Goal: Obtain resource: Download file/media

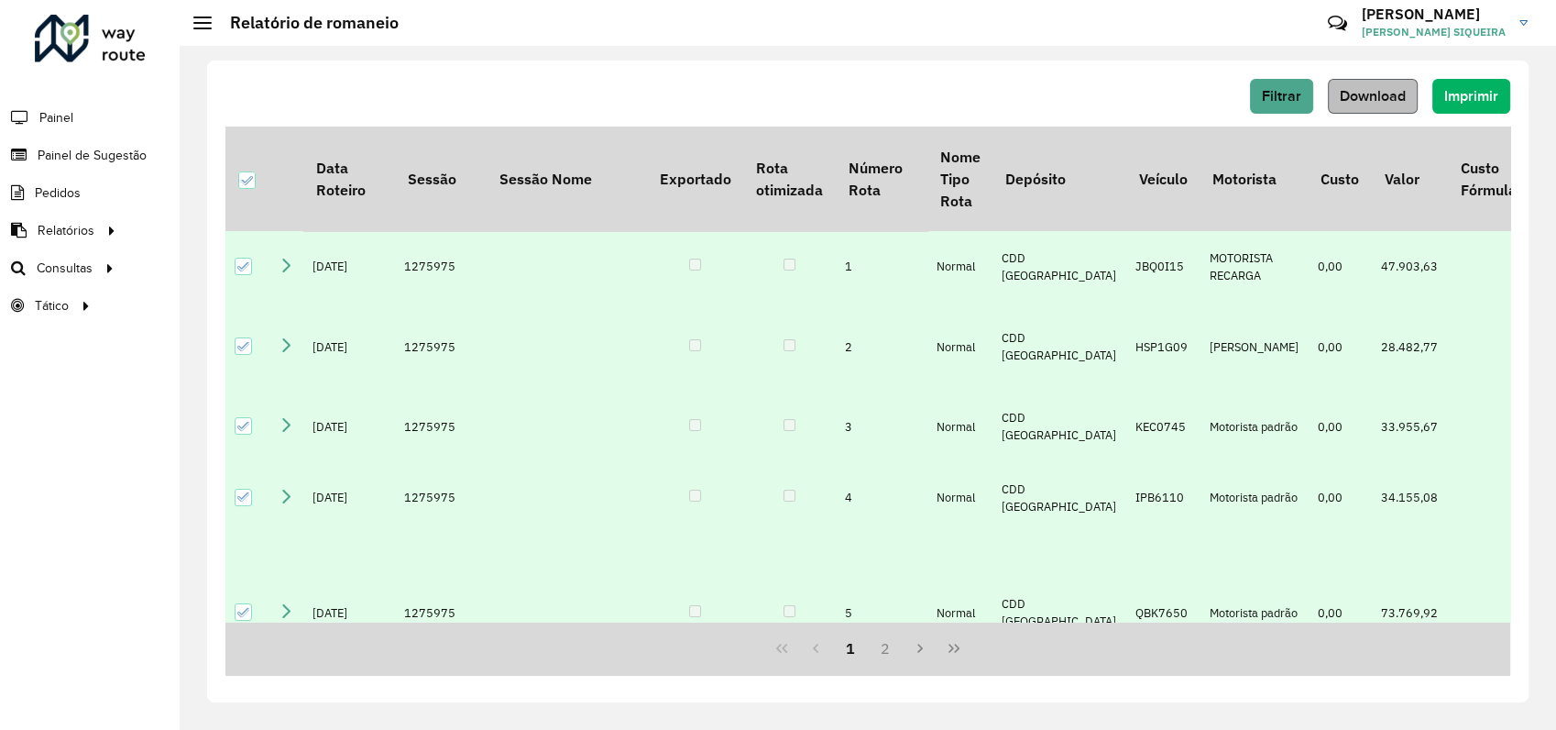
click at [1391, 104] on button "Download" at bounding box center [1373, 96] width 90 height 35
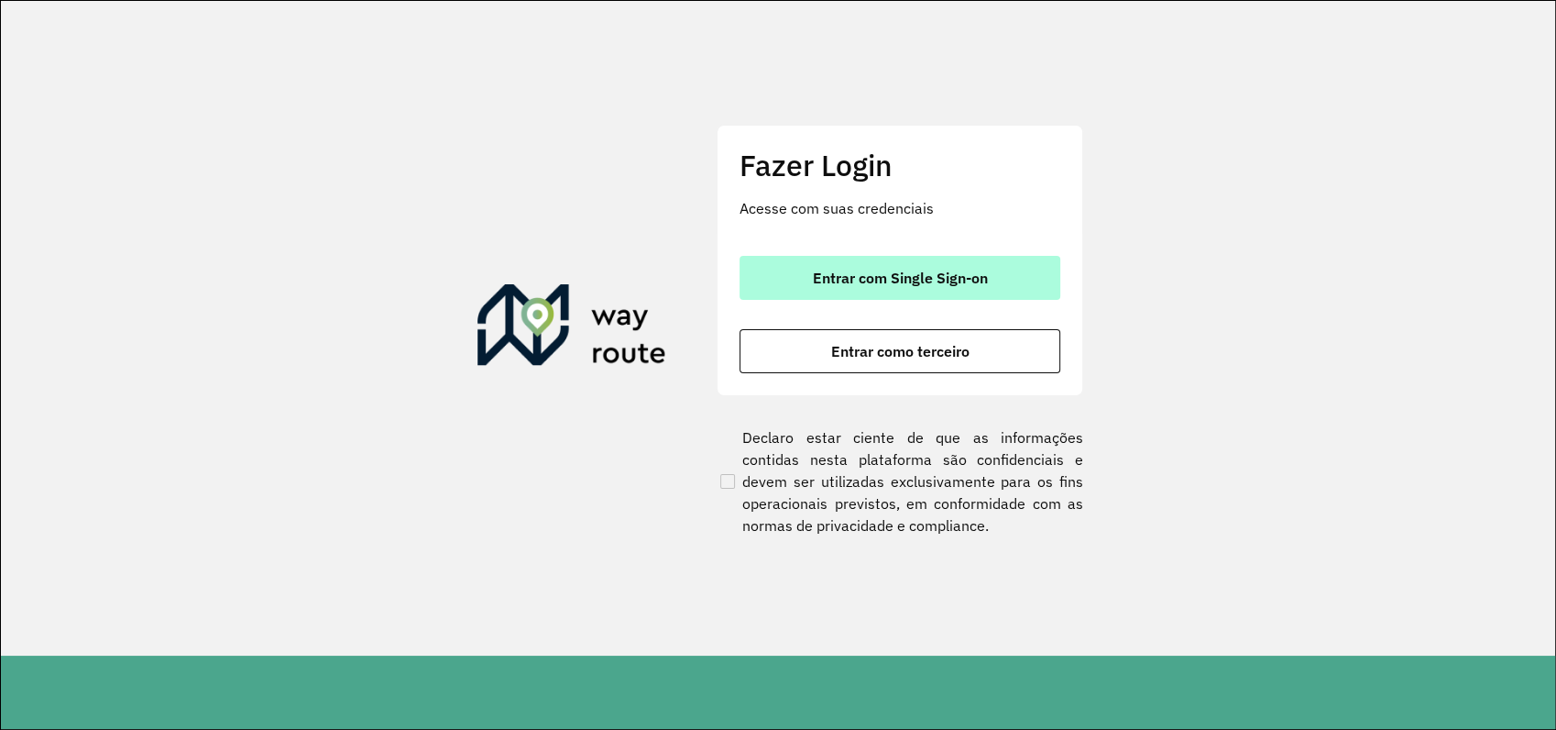
click at [905, 275] on span "Entrar com Single Sign-on" at bounding box center [900, 277] width 175 height 15
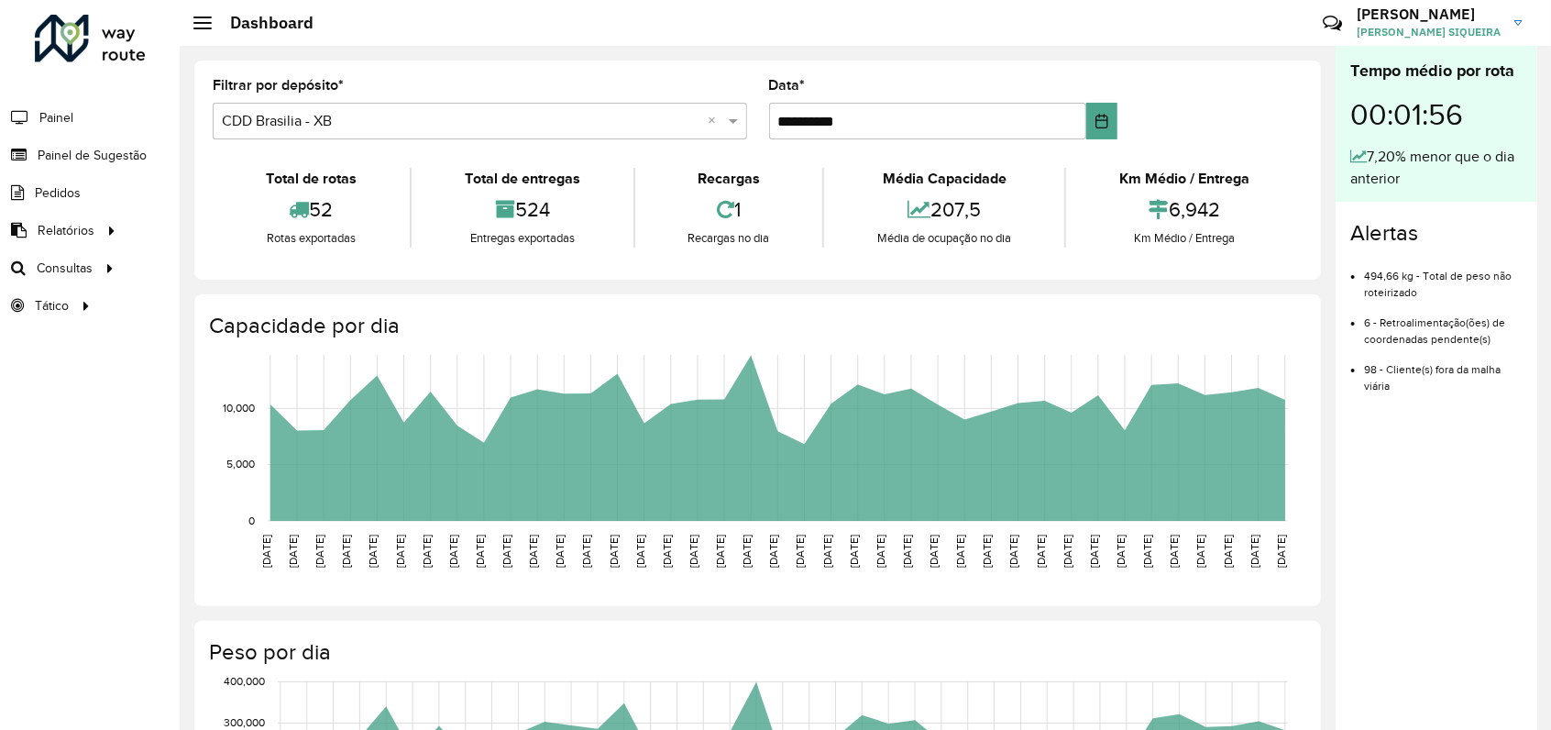
click at [362, 123] on input "text" at bounding box center [461, 122] width 479 height 22
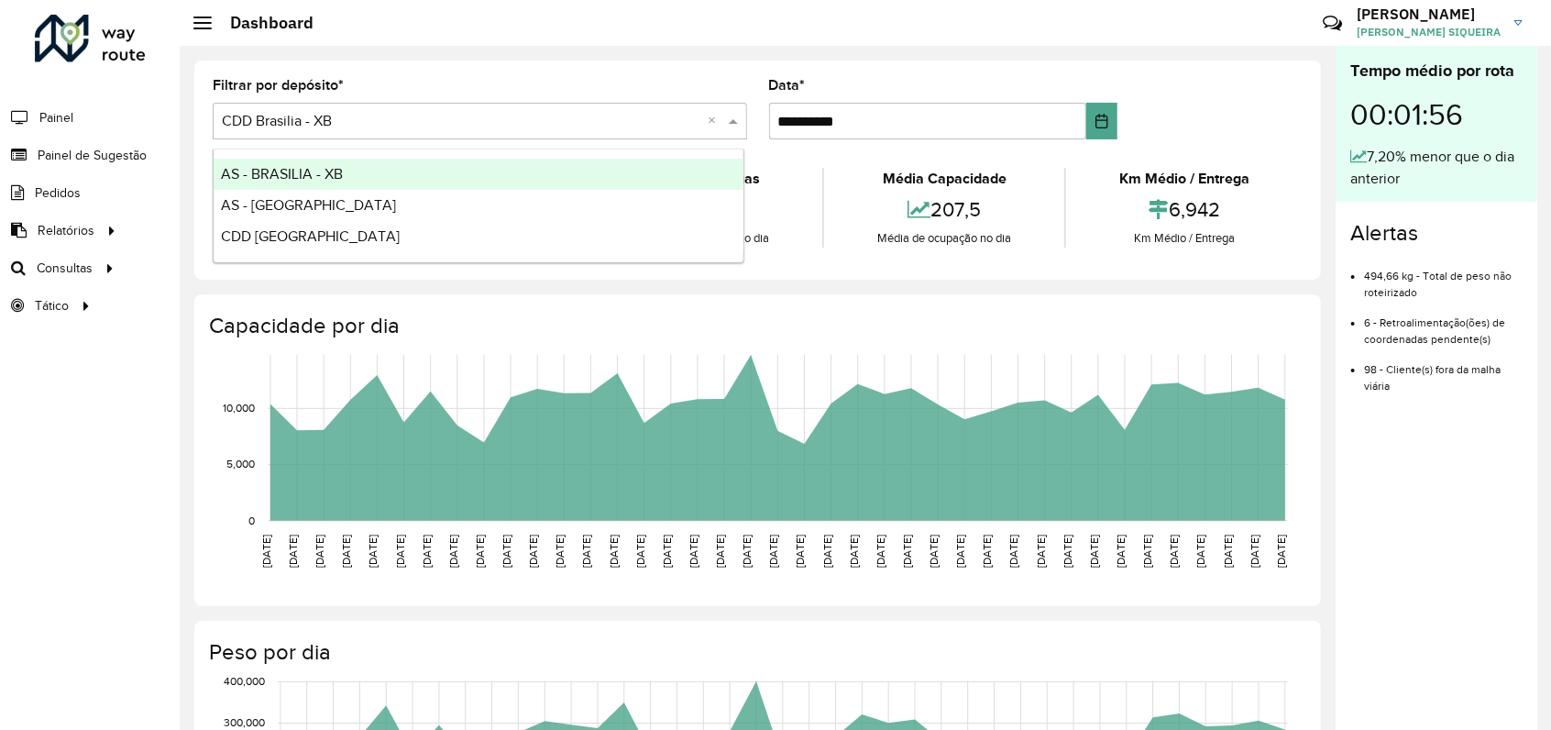
click at [49, 398] on div "Roteirizador AmbevTech Painel Painel de Sugestão Pedidos Relatórios Clientes Cl…" at bounding box center [90, 365] width 180 height 730
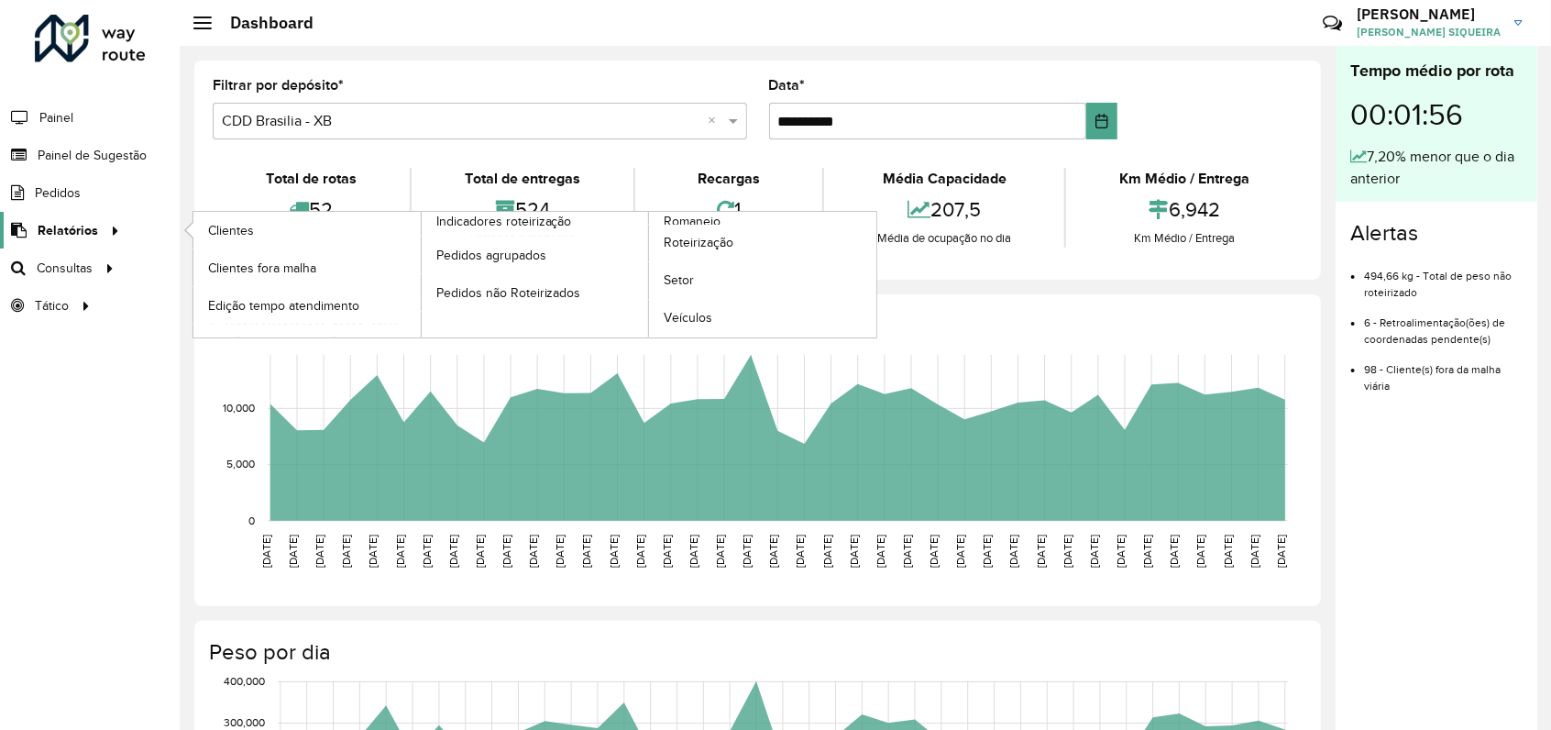
click at [75, 233] on span "Relatórios" at bounding box center [68, 230] width 60 height 19
click at [711, 219] on span "Romaneio" at bounding box center [694, 221] width 60 height 19
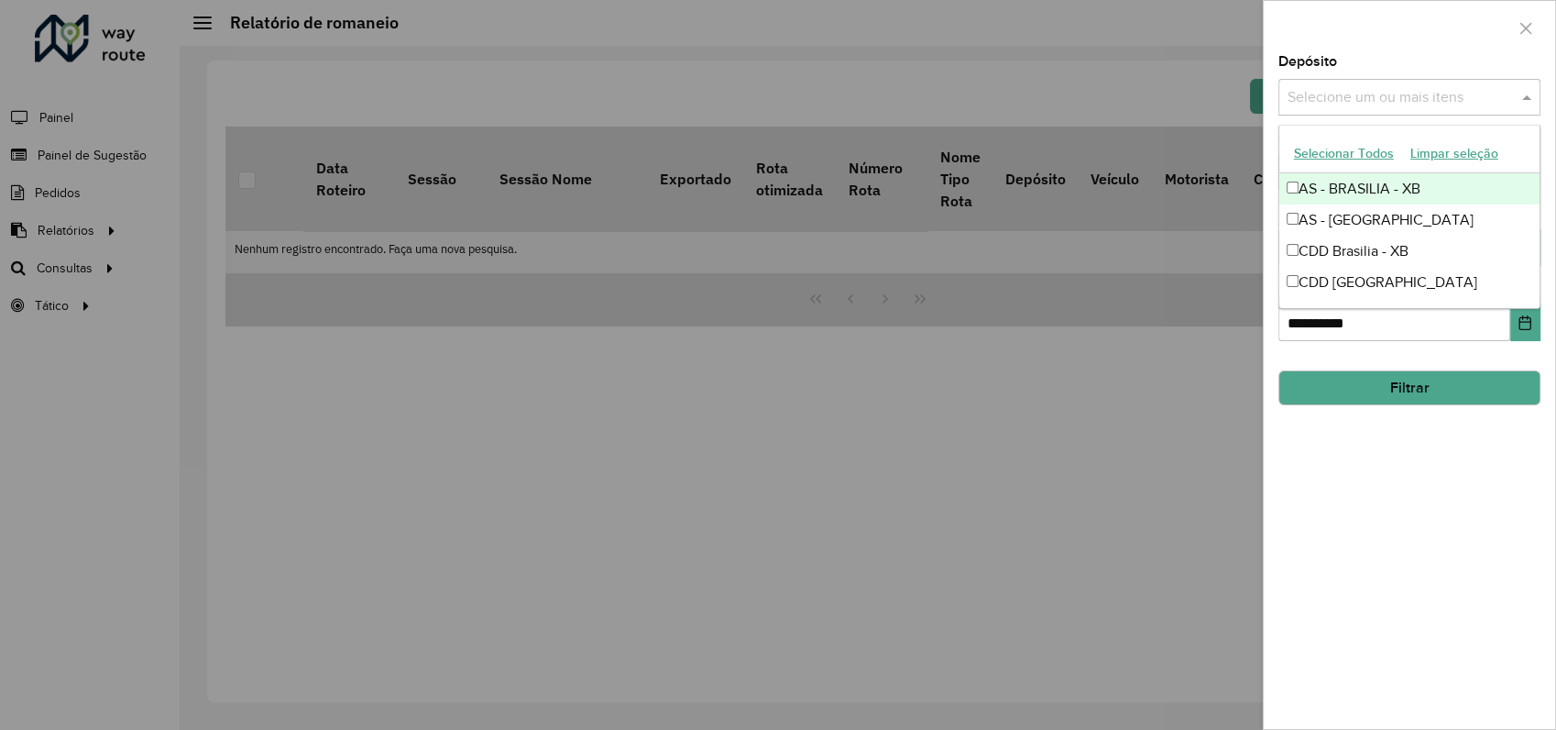
click at [1471, 105] on input "text" at bounding box center [1400, 98] width 235 height 22
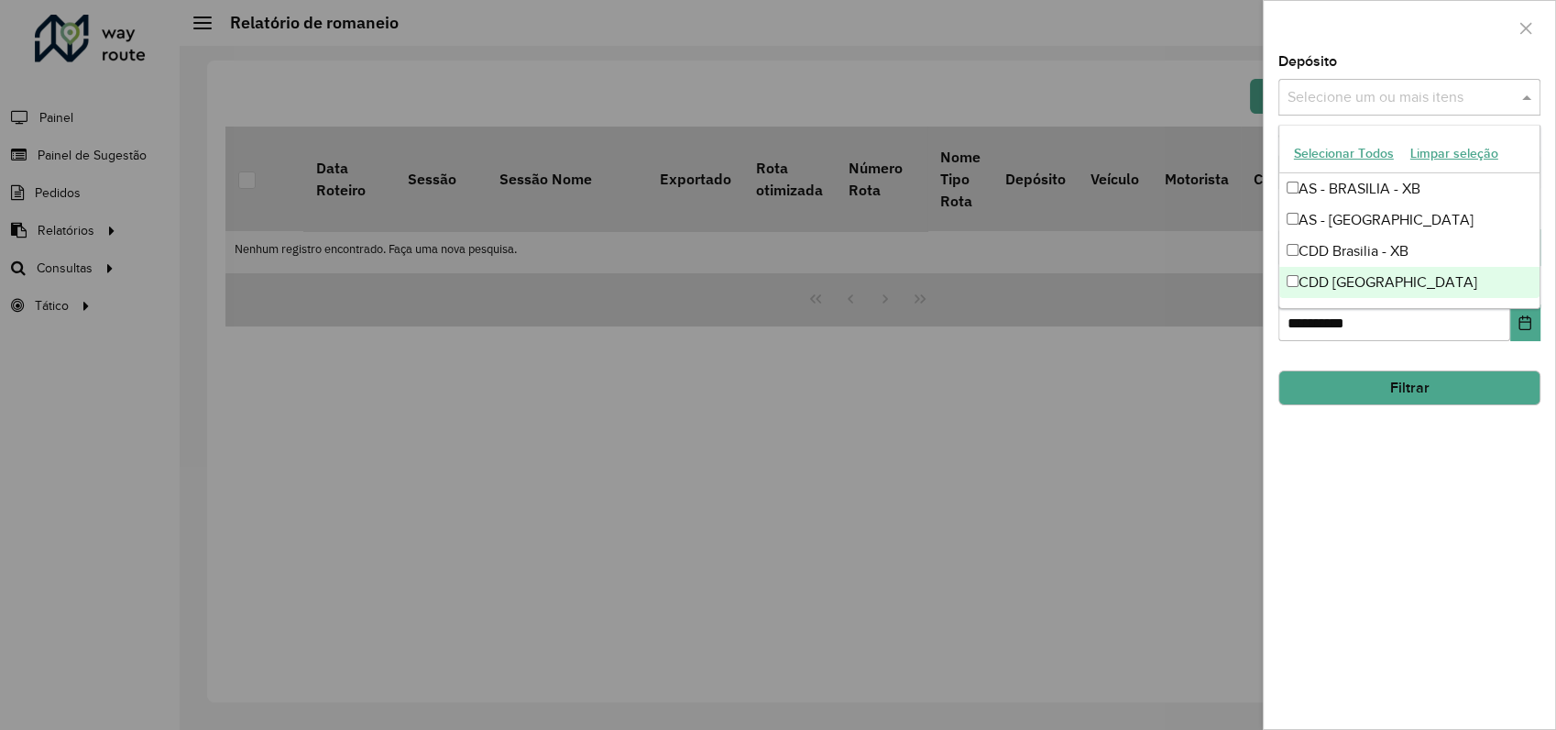
click at [1349, 291] on div "CDD Rondonópolis" at bounding box center [1410, 282] width 260 height 31
click at [1390, 439] on div "**********" at bounding box center [1409, 392] width 291 height 674
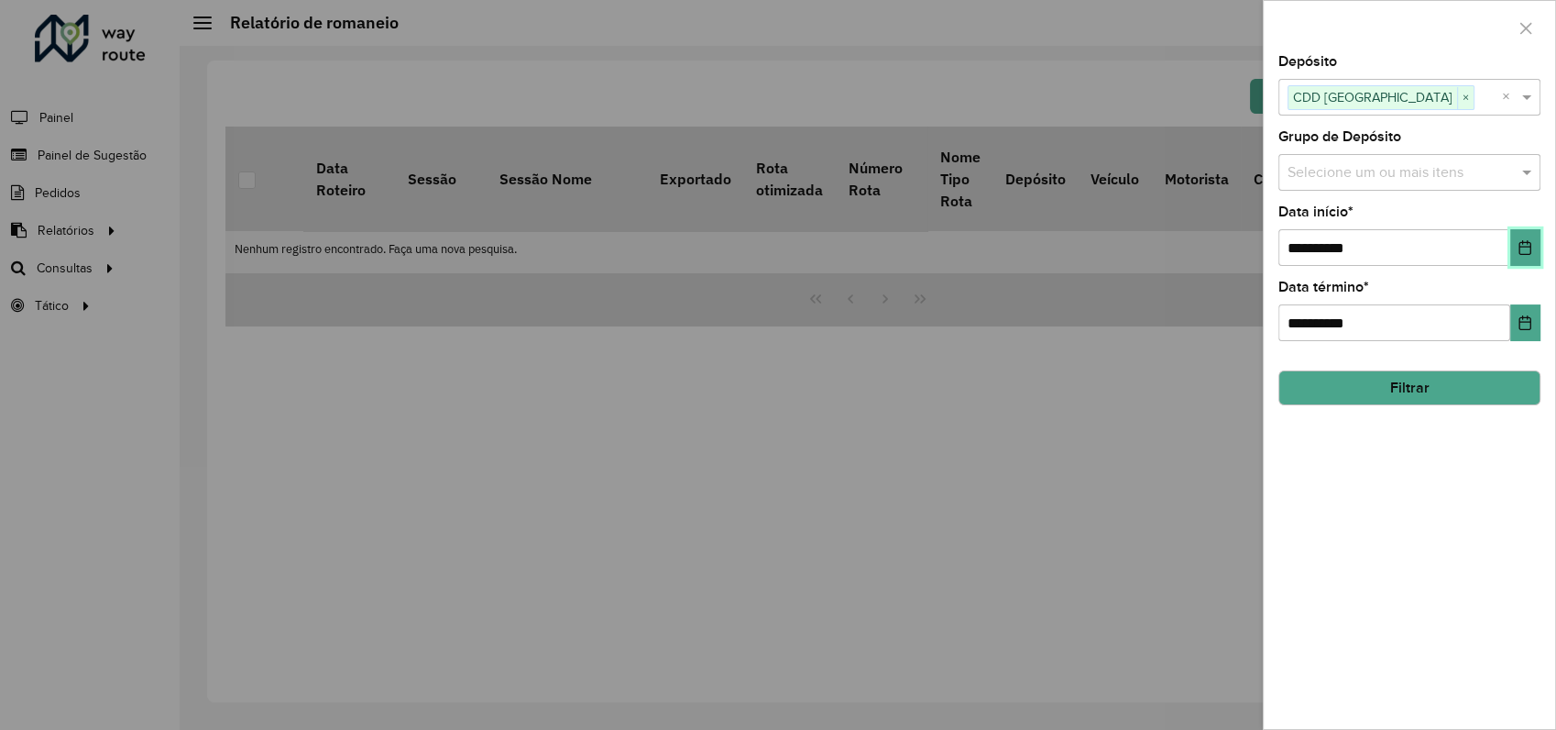
click at [1524, 239] on button "Choose Date" at bounding box center [1526, 247] width 30 height 37
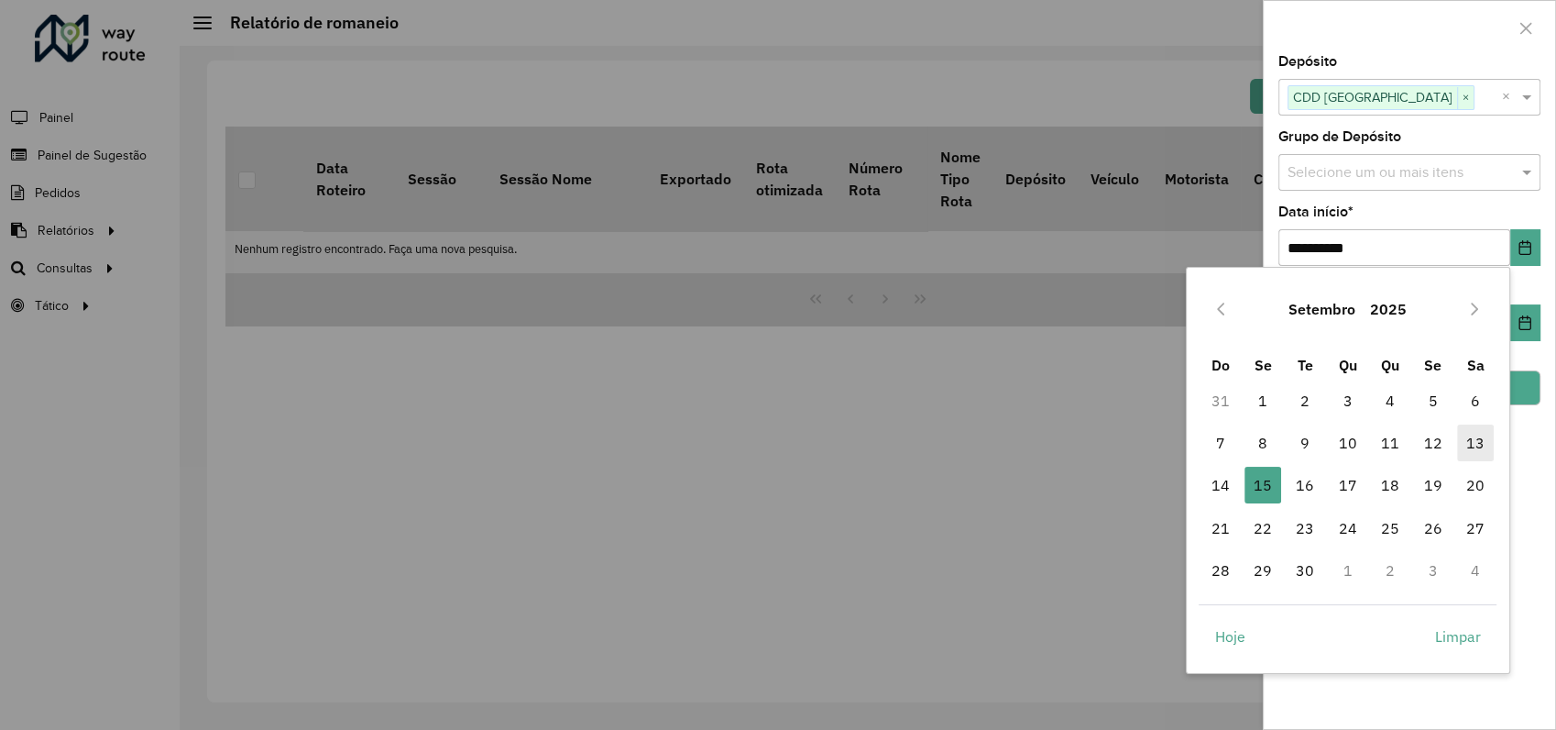
click at [1472, 445] on span "13" at bounding box center [1475, 442] width 37 height 37
type input "**********"
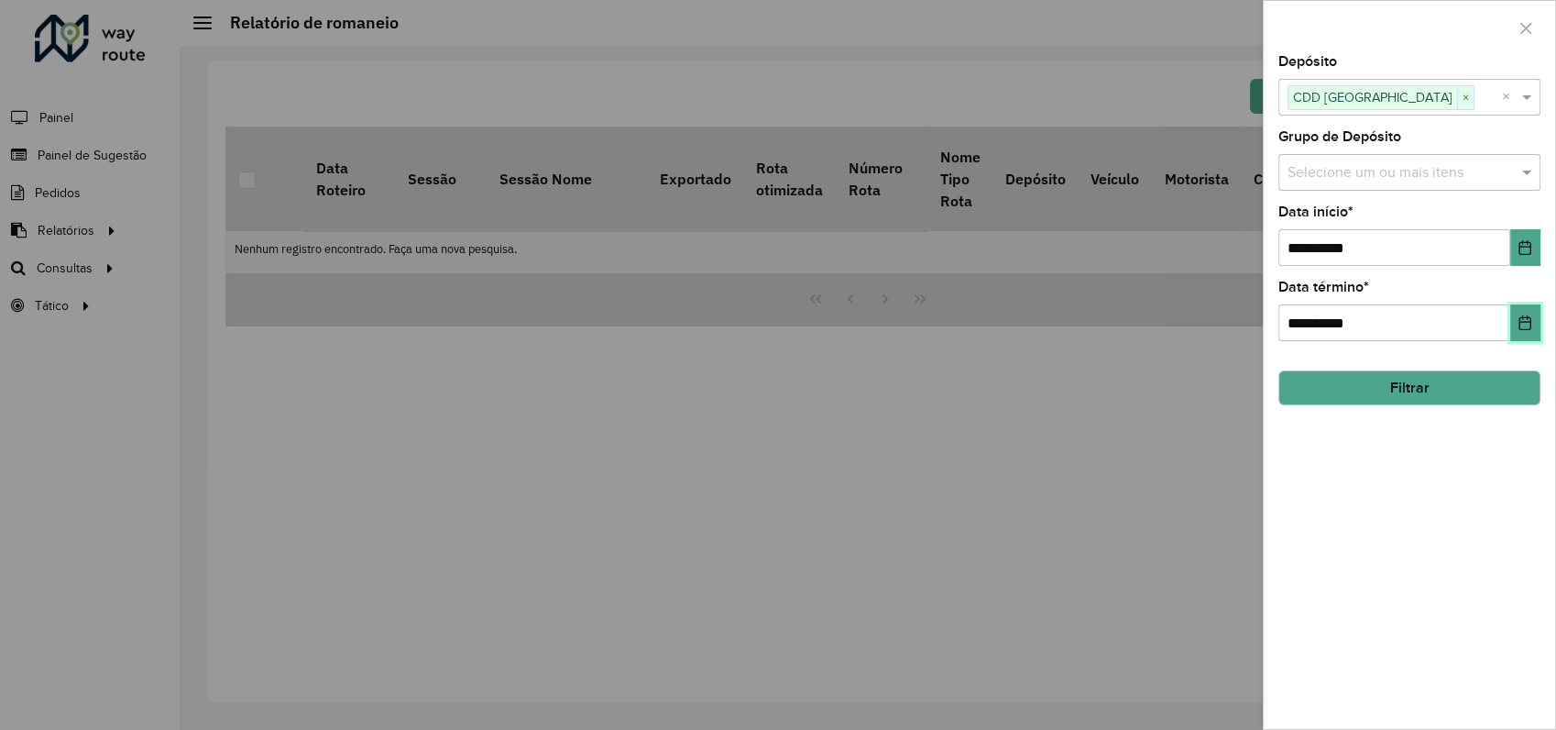
click at [1532, 316] on icon "Choose Date" at bounding box center [1525, 322] width 15 height 15
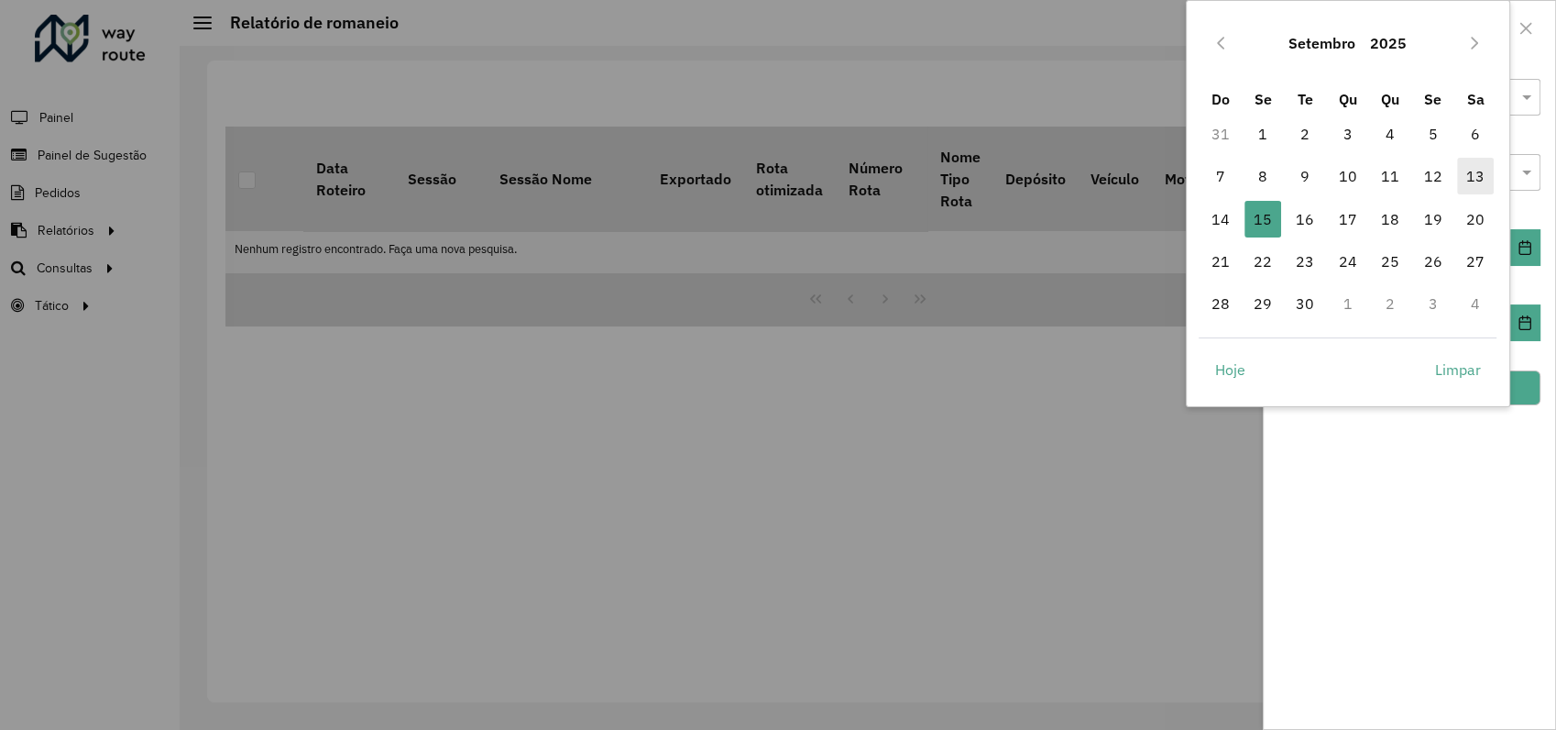
click at [1479, 176] on span "13" at bounding box center [1475, 176] width 37 height 37
type input "**********"
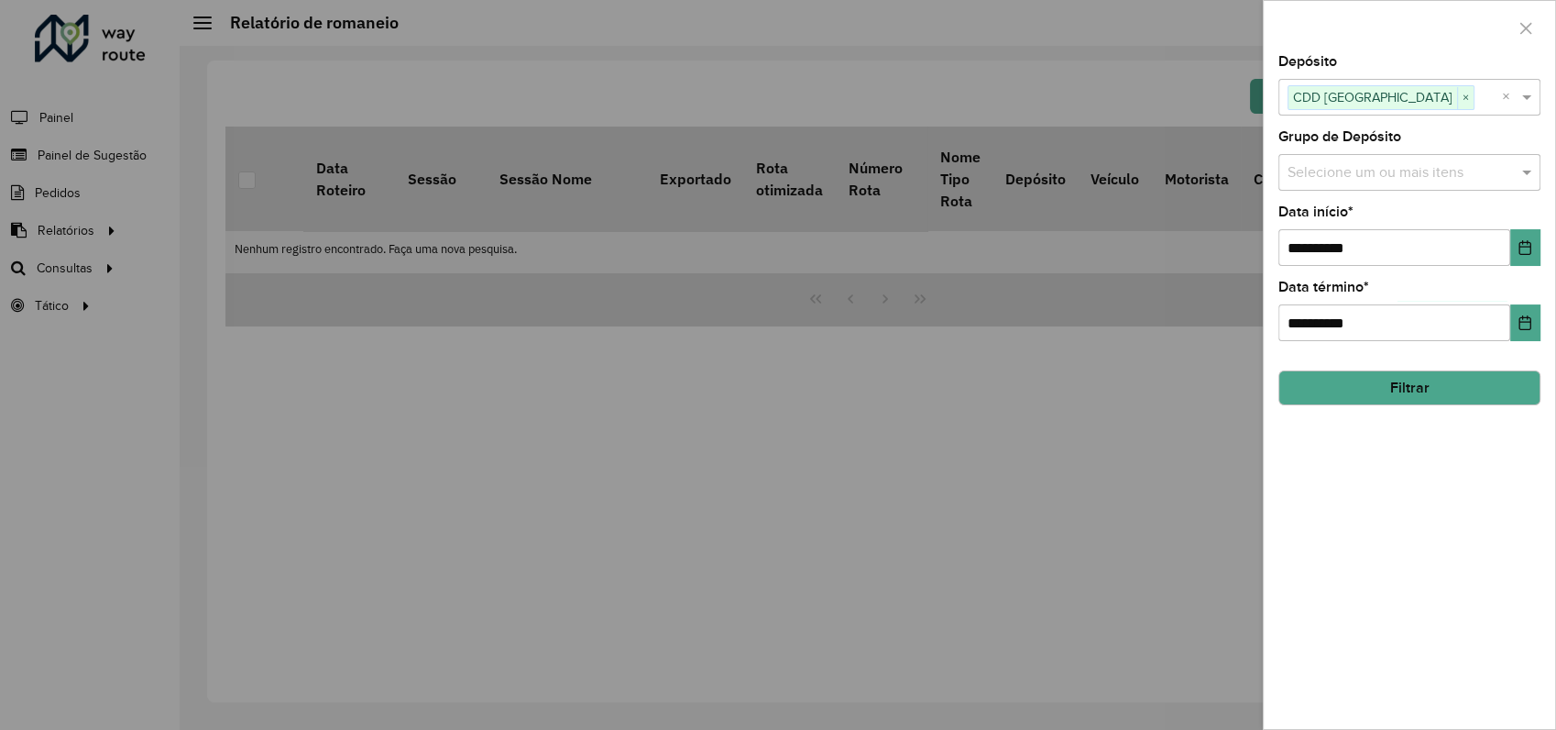
click at [1502, 389] on button "Filtrar" at bounding box center [1410, 387] width 262 height 35
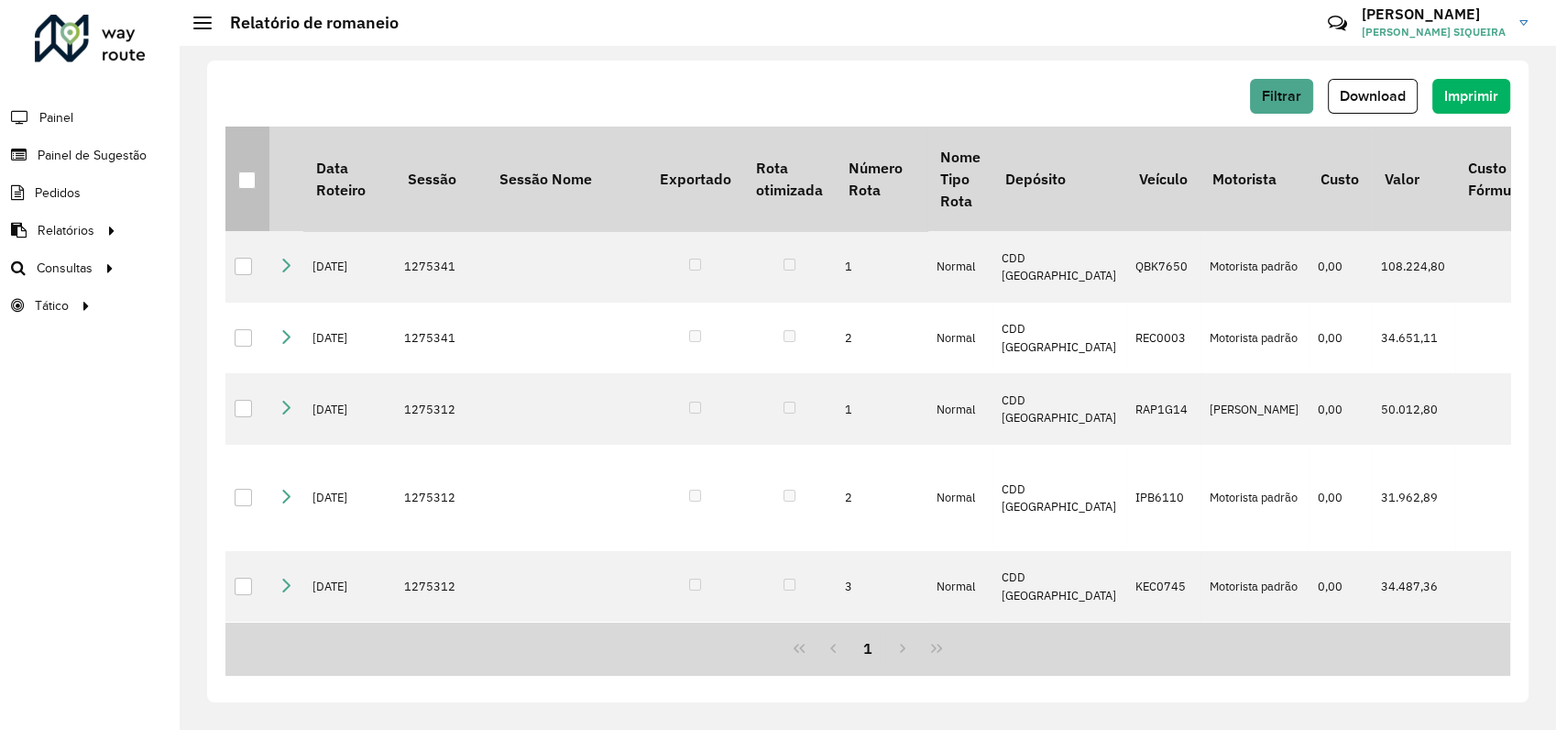
click at [252, 176] on div at bounding box center [246, 179] width 17 height 17
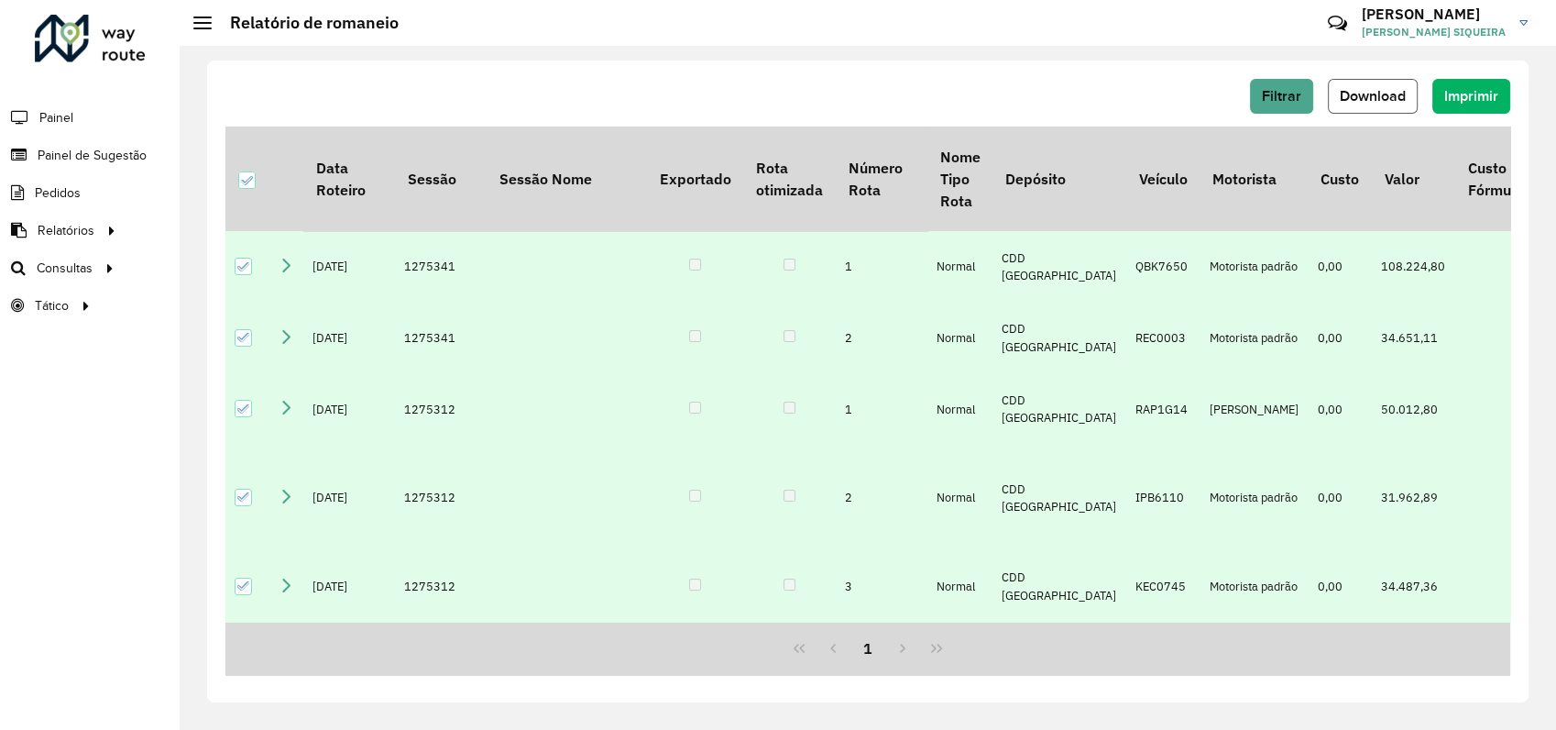
click at [1382, 93] on span "Download" at bounding box center [1373, 96] width 66 height 16
click at [1276, 98] on span "Filtrar" at bounding box center [1281, 96] width 39 height 16
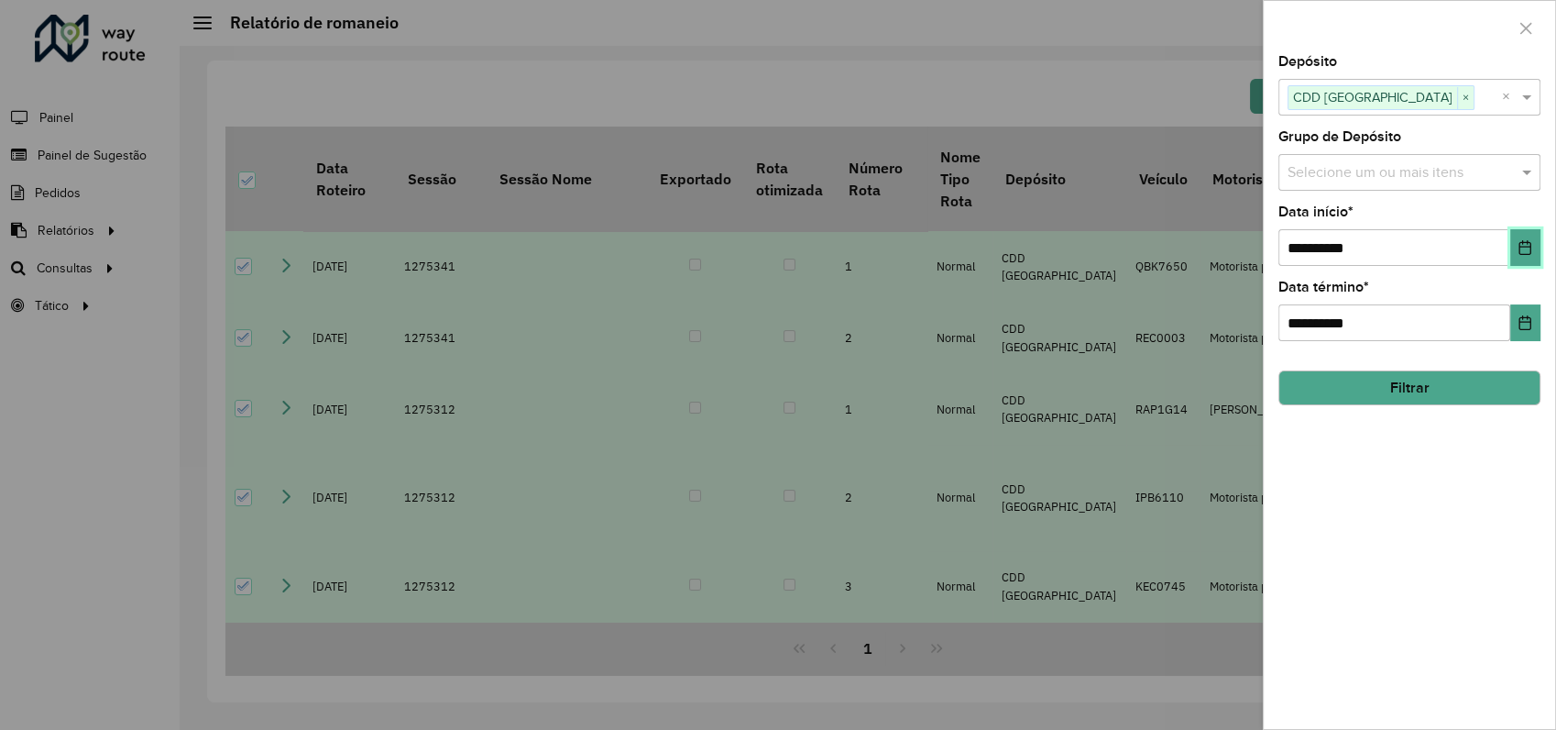
click at [1521, 236] on button "Choose Date" at bounding box center [1526, 247] width 30 height 37
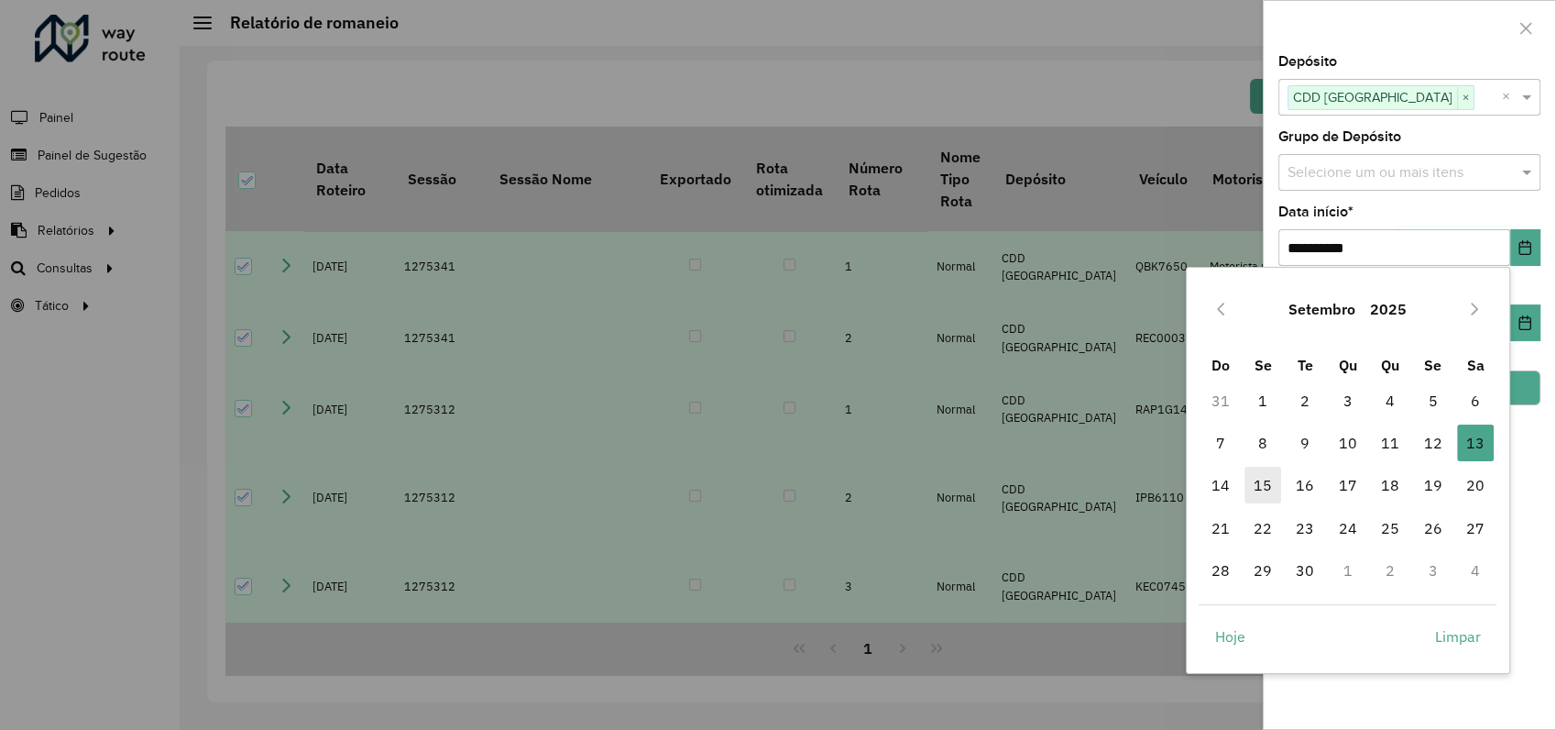
click at [1269, 490] on span "15" at bounding box center [1263, 485] width 37 height 37
type input "**********"
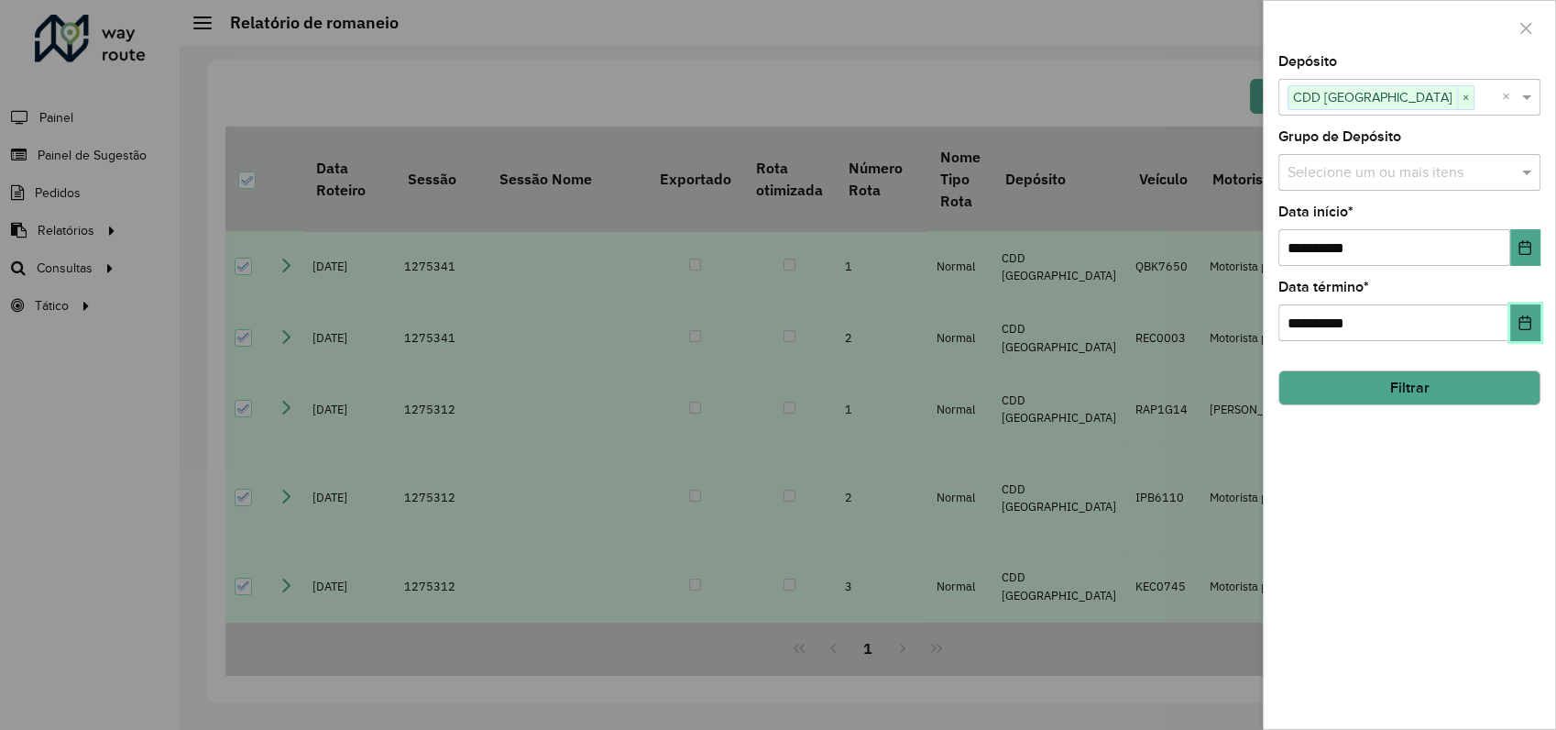
click at [1519, 313] on button "Choose Date" at bounding box center [1526, 322] width 30 height 37
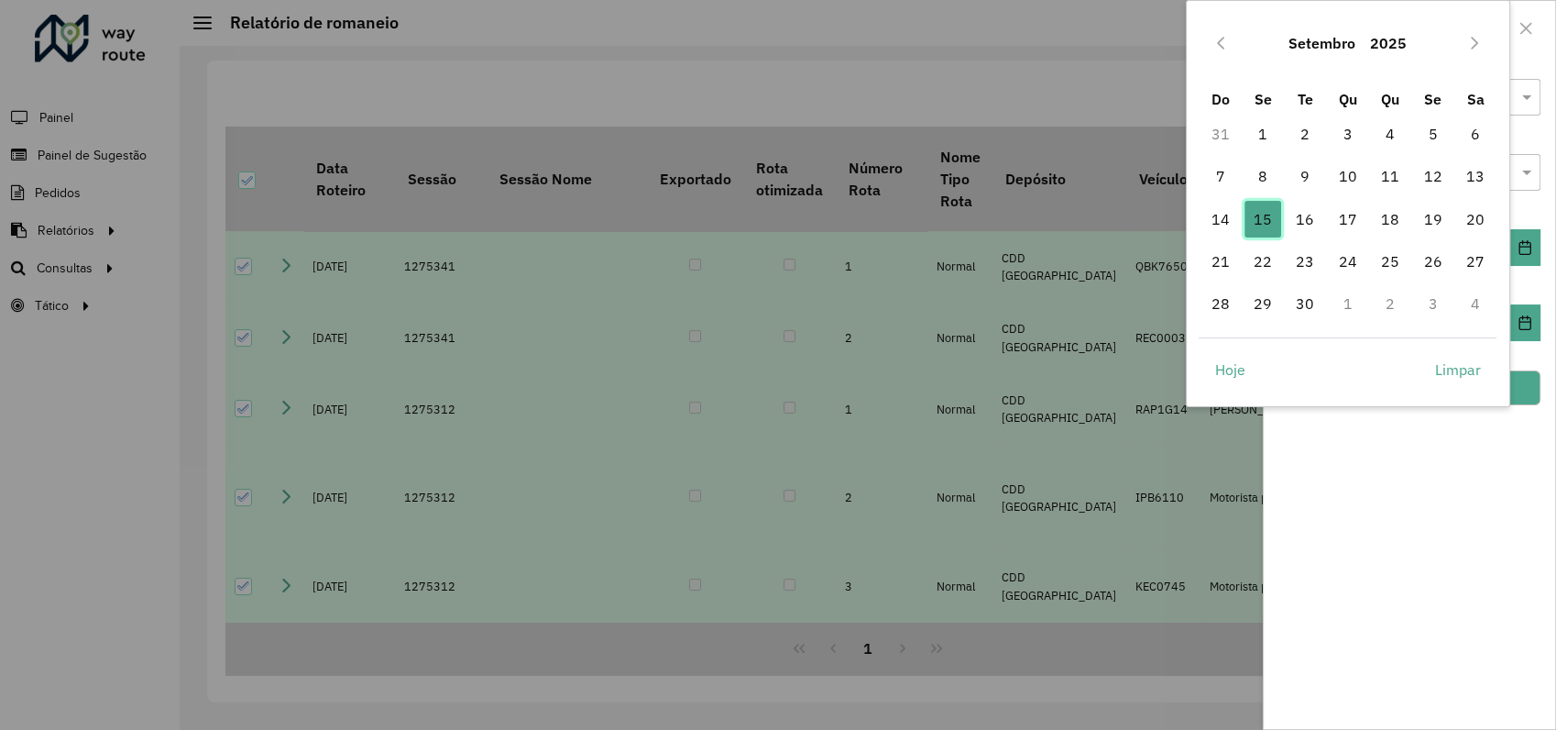
click at [1255, 219] on span "15" at bounding box center [1263, 219] width 37 height 37
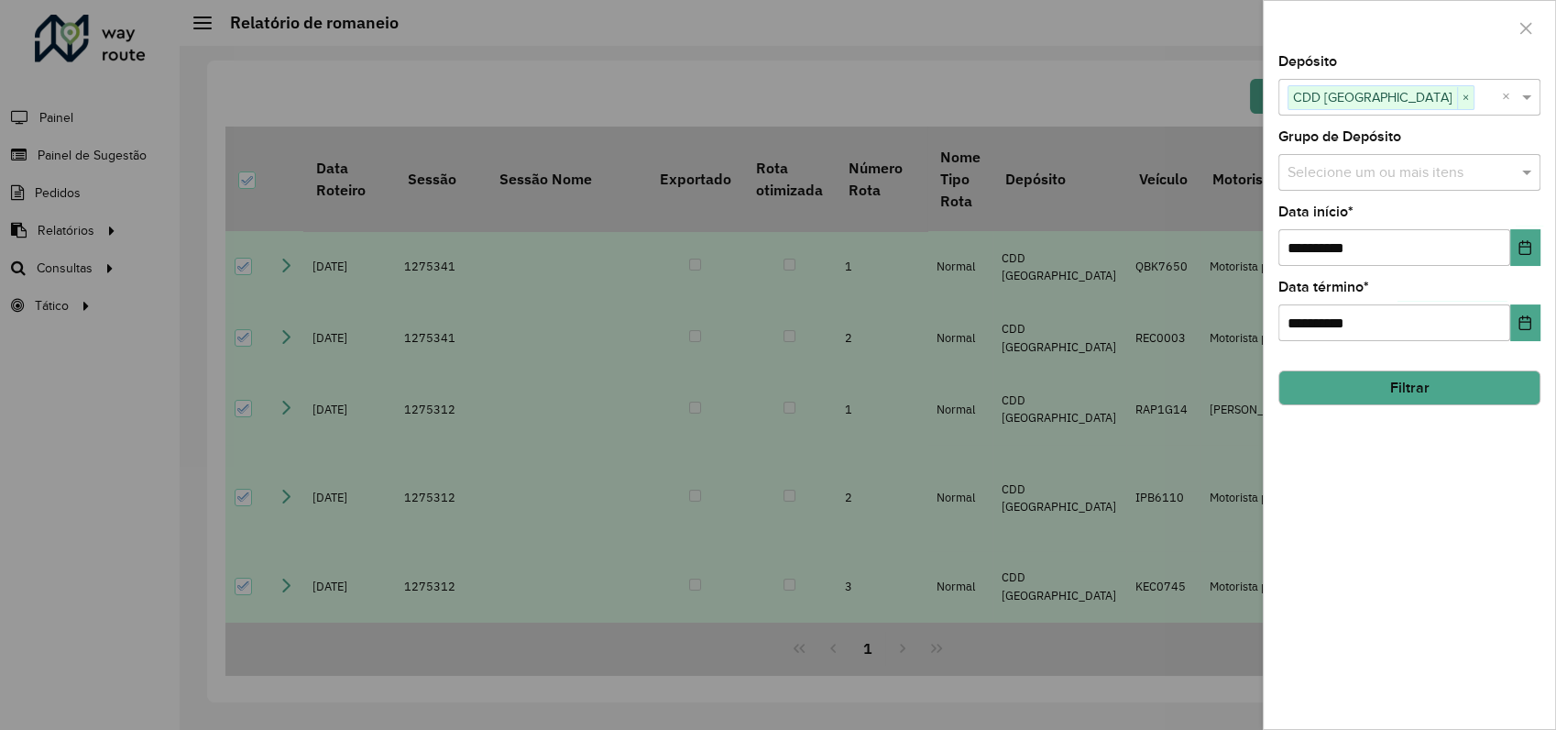
click at [1521, 395] on button "Filtrar" at bounding box center [1410, 387] width 262 height 35
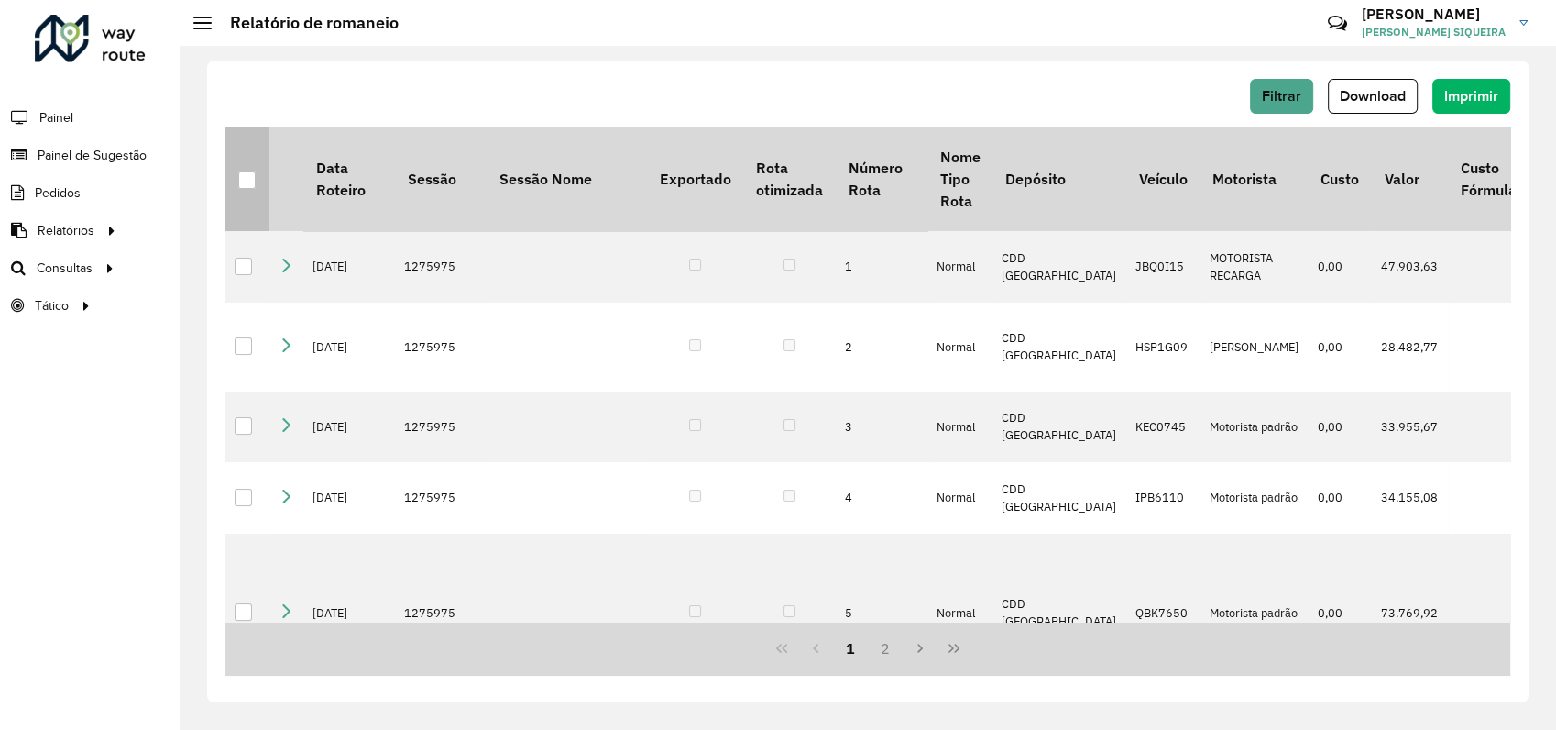
click at [251, 183] on div at bounding box center [246, 179] width 17 height 17
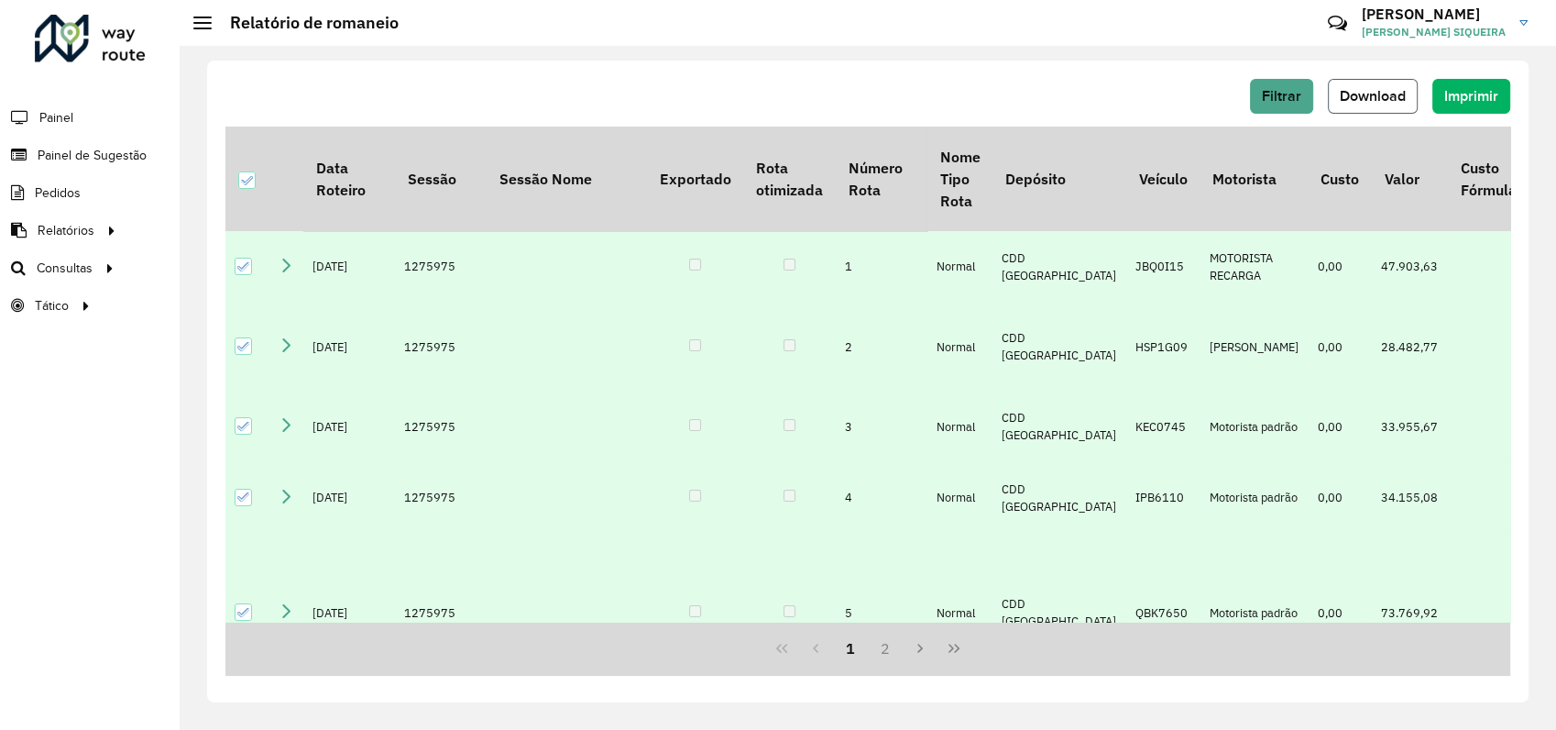
click at [1360, 102] on span "Download" at bounding box center [1373, 96] width 66 height 16
